Goal: Entertainment & Leisure: Consume media (video, audio)

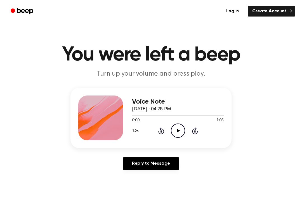
click at [174, 138] on div "Voice Note [DATE] · 04:28 PM 0:00 1:05 Your browser does not support the [objec…" at bounding box center [178, 117] width 92 height 45
click at [176, 135] on icon "Play Audio" at bounding box center [178, 130] width 14 height 14
click at [176, 135] on icon "Pause Audio" at bounding box center [178, 130] width 14 height 14
click at [185, 131] on div "1.0x Rewind 5 seconds Play Audio Skip 5 seconds" at bounding box center [178, 130] width 92 height 14
click at [178, 129] on icon "Play Audio" at bounding box center [178, 130] width 14 height 14
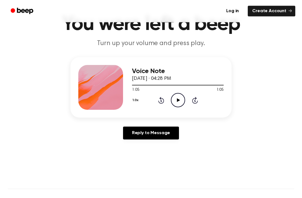
scroll to position [31, 0]
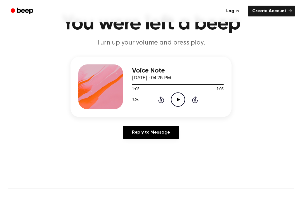
click at [171, 94] on icon "Play Audio" at bounding box center [178, 100] width 14 height 14
click at [170, 104] on div "1.0x Rewind 5 seconds Pause Audio Skip 5 seconds" at bounding box center [178, 99] width 92 height 14
click at [178, 101] on icon at bounding box center [178, 100] width 3 height 4
click at [176, 108] on div "Voice Note [DATE] · 04:28 PM 0:00 1:05 Your browser does not support the [objec…" at bounding box center [178, 86] width 92 height 45
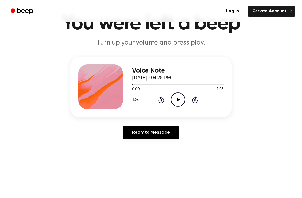
click at [174, 101] on icon "Play Audio" at bounding box center [178, 99] width 14 height 14
click at [180, 94] on icon "Pause Audio" at bounding box center [178, 99] width 14 height 14
click at [179, 104] on icon "Play Audio" at bounding box center [178, 99] width 14 height 14
click at [174, 102] on icon "Play Audio" at bounding box center [178, 99] width 14 height 14
click at [183, 101] on icon "Pause Audio" at bounding box center [178, 99] width 14 height 14
